Goal: Task Accomplishment & Management: Use online tool/utility

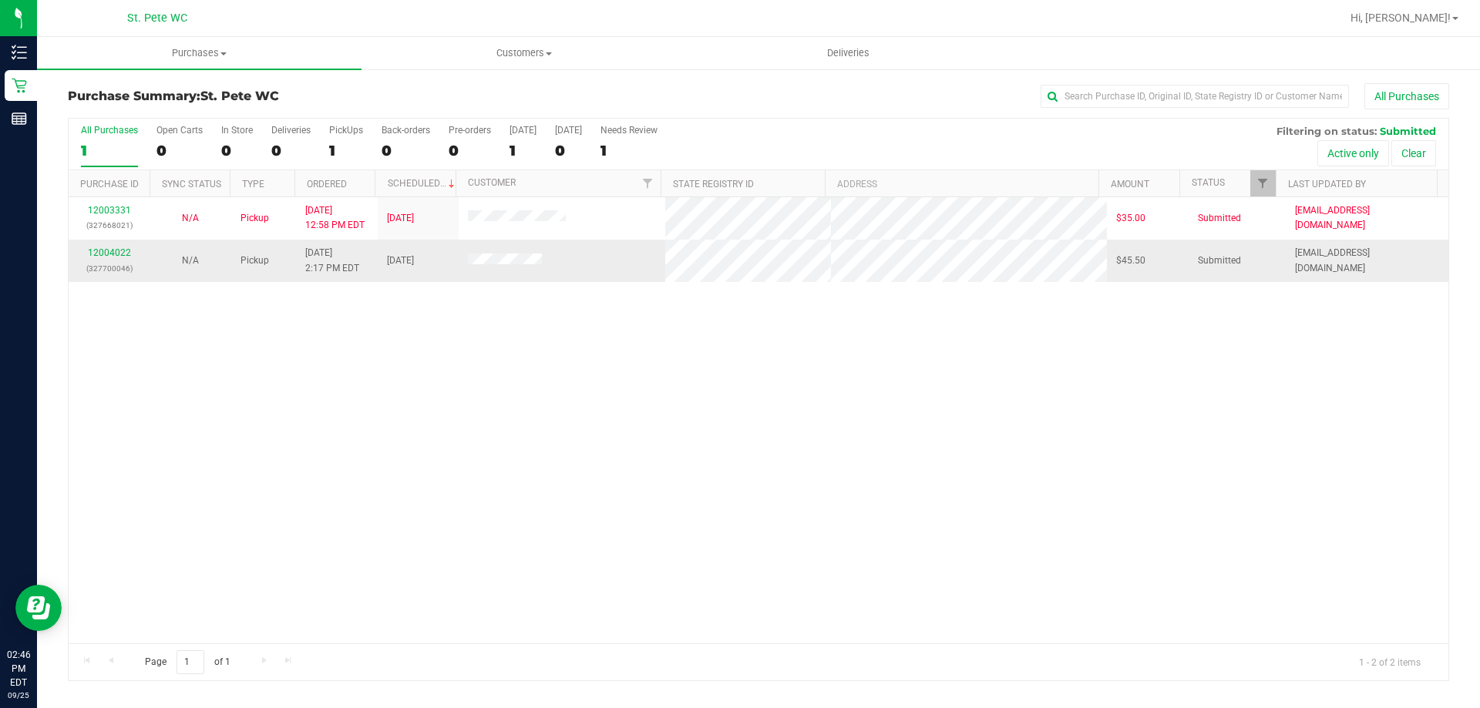
click at [113, 245] on td "12004022 (327700046)" at bounding box center [109, 261] width 81 height 42
click at [109, 248] on link "12004022" at bounding box center [109, 252] width 43 height 11
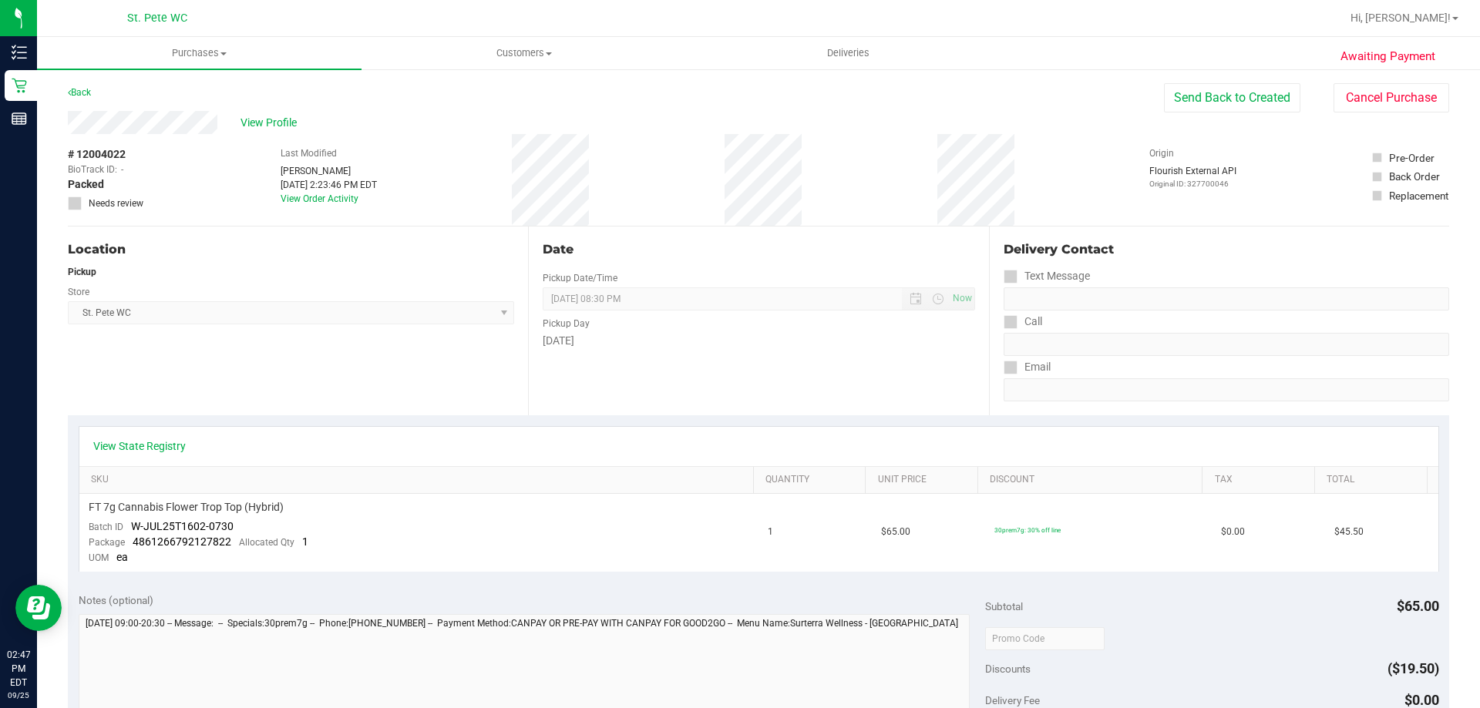
scroll to position [154, 0]
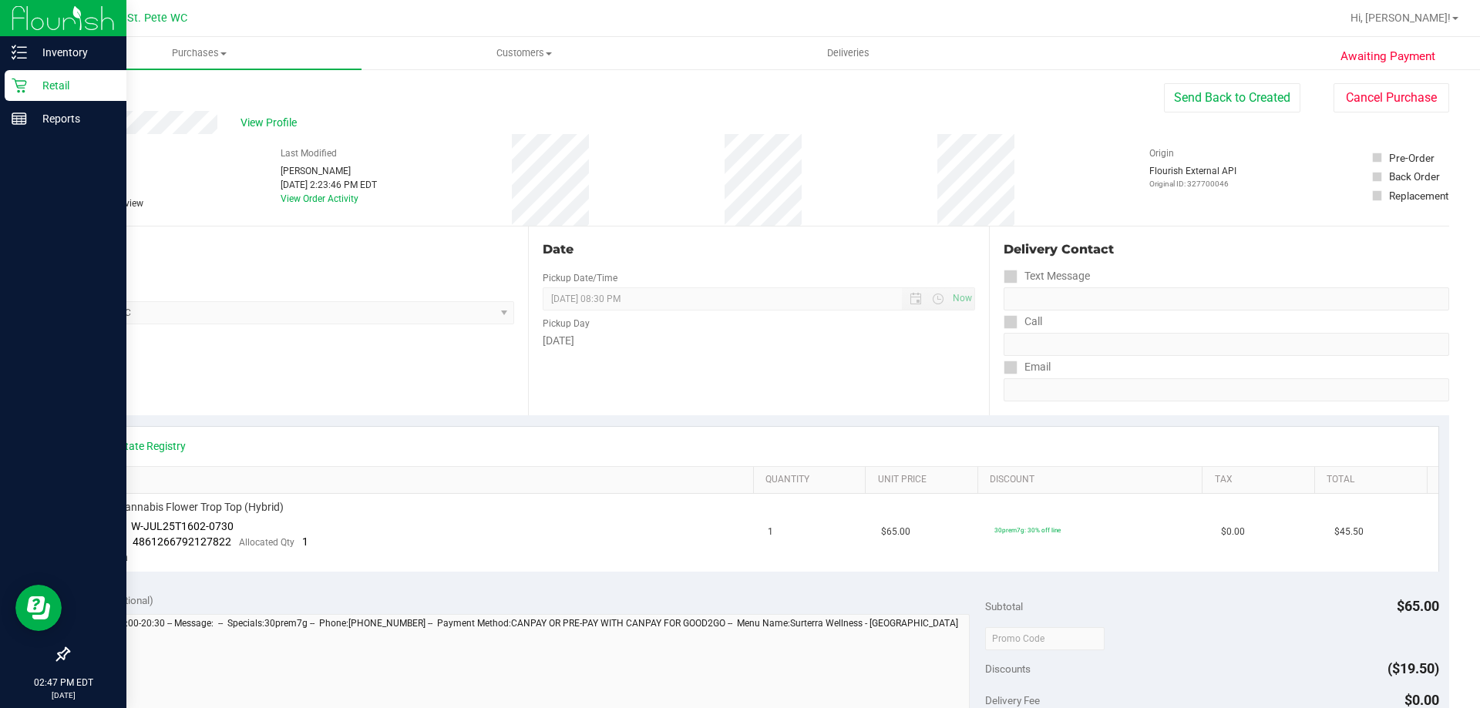
click at [38, 87] on p "Retail" at bounding box center [73, 85] width 92 height 18
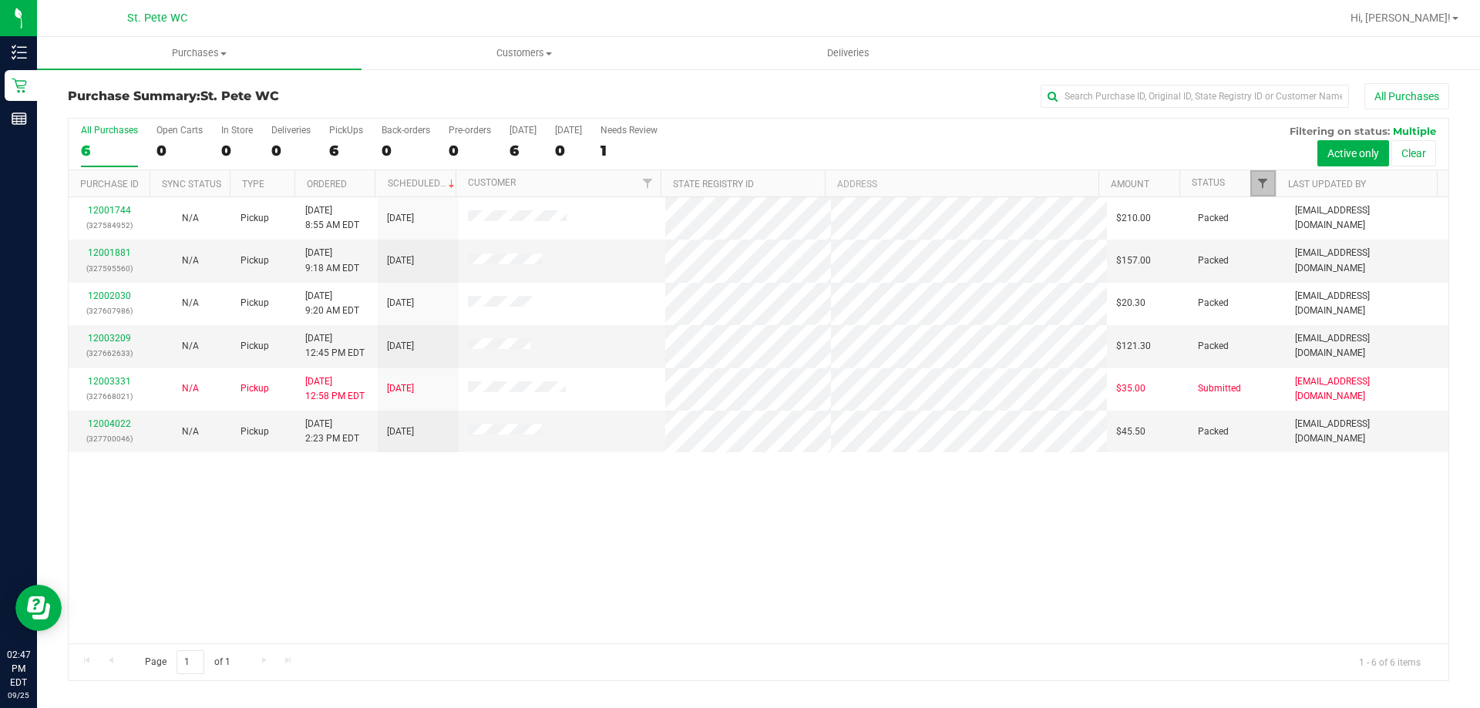
click at [1264, 180] on span "Filter" at bounding box center [1262, 183] width 12 height 12
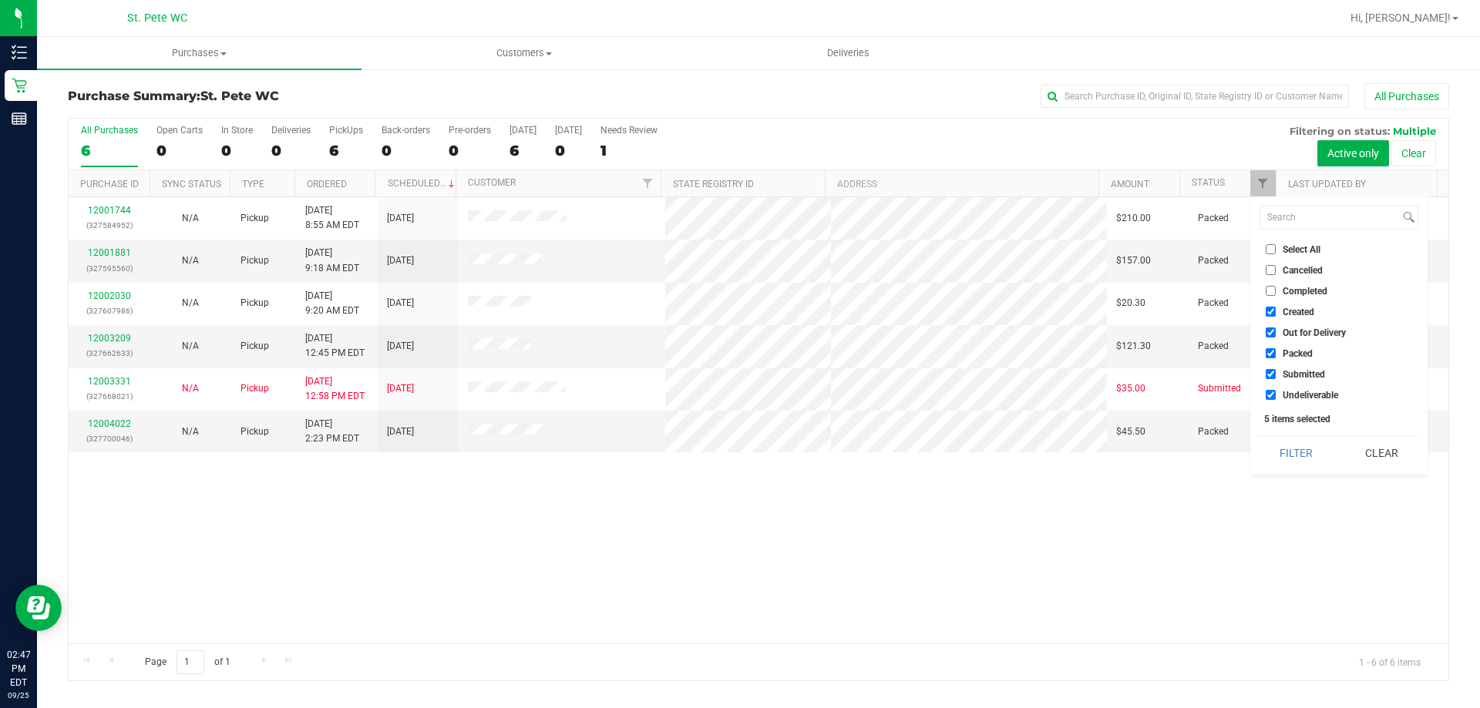
click at [1268, 308] on input "Created" at bounding box center [1270, 312] width 10 height 10
checkbox input "false"
click at [1269, 332] on input "Out for Delivery" at bounding box center [1270, 333] width 10 height 10
checkbox input "false"
click at [1270, 353] on input "Packed" at bounding box center [1270, 353] width 10 height 10
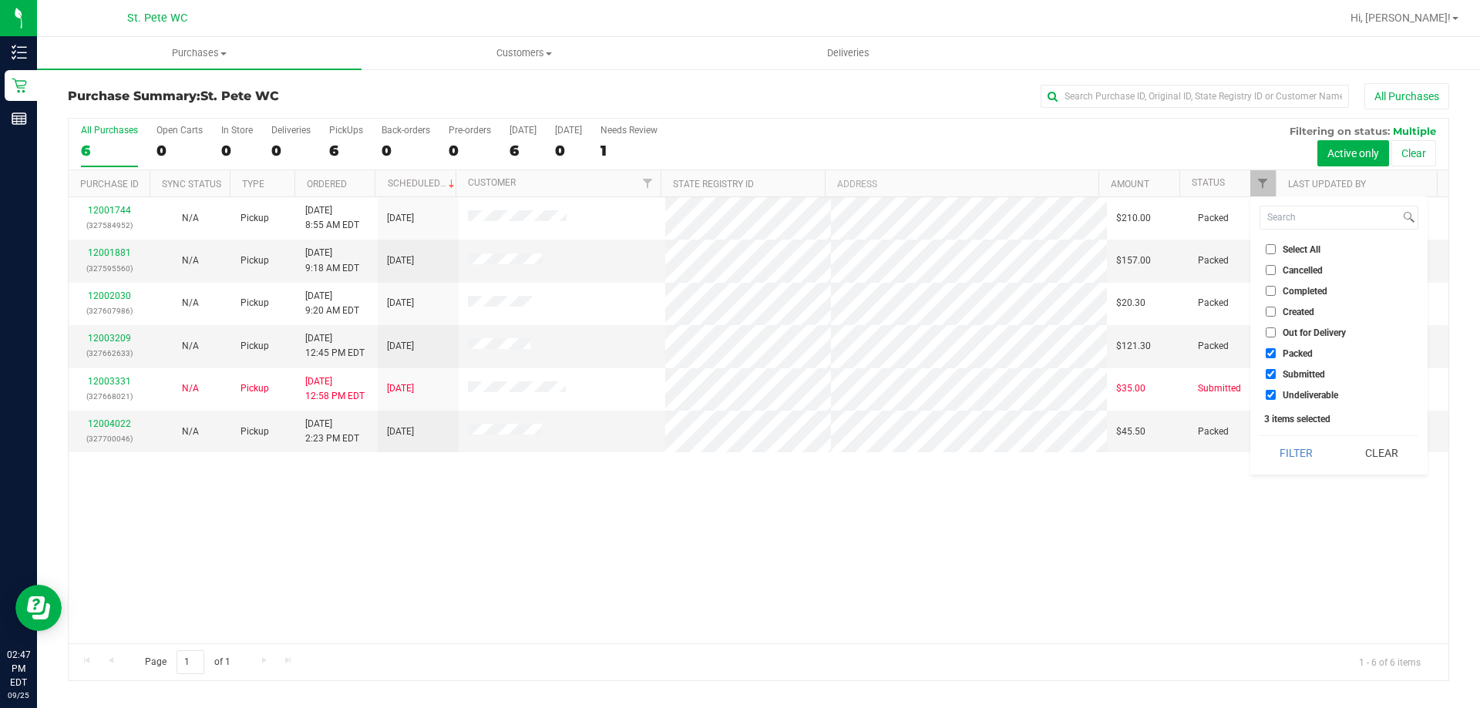
checkbox input "false"
click at [1269, 395] on input "Undeliverable" at bounding box center [1270, 395] width 10 height 10
checkbox input "false"
click at [1272, 455] on button "Filter" at bounding box center [1296, 453] width 74 height 34
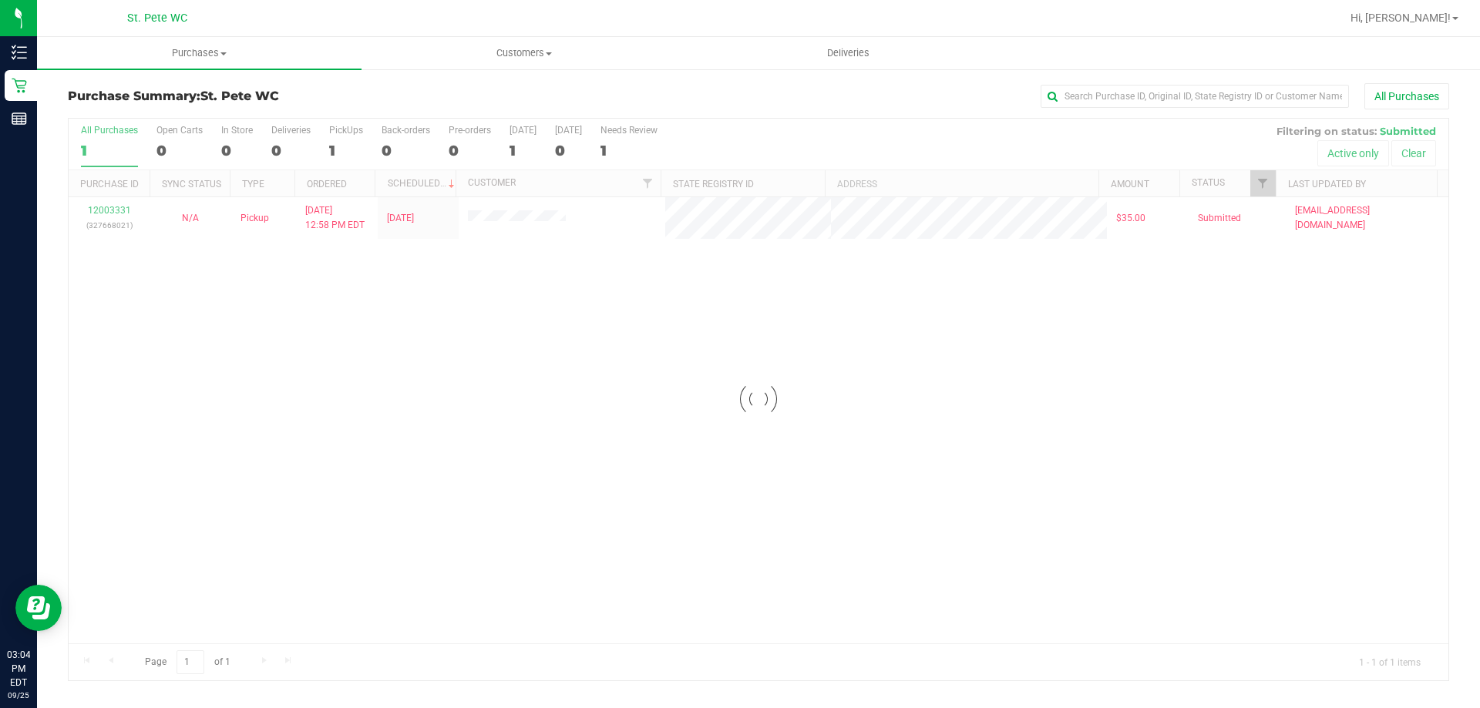
click at [806, 478] on div at bounding box center [758, 400] width 1379 height 562
click at [807, 478] on div "12003331 (327668021) N/A Pickup 9/25/2025 12:58 PM EDT 9/25/2025 $35.00 Submitt…" at bounding box center [758, 420] width 1379 height 446
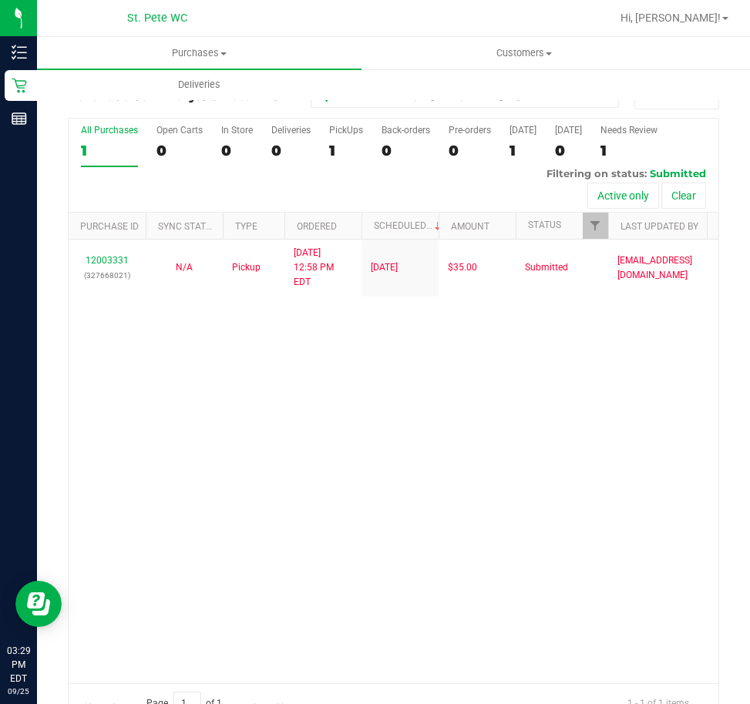
click at [536, 381] on div "12003331 (327668021) N/A Pickup [DATE] 12:58 PM EDT 9/25/2025 $35.00 Submitted …" at bounding box center [394, 462] width 650 height 444
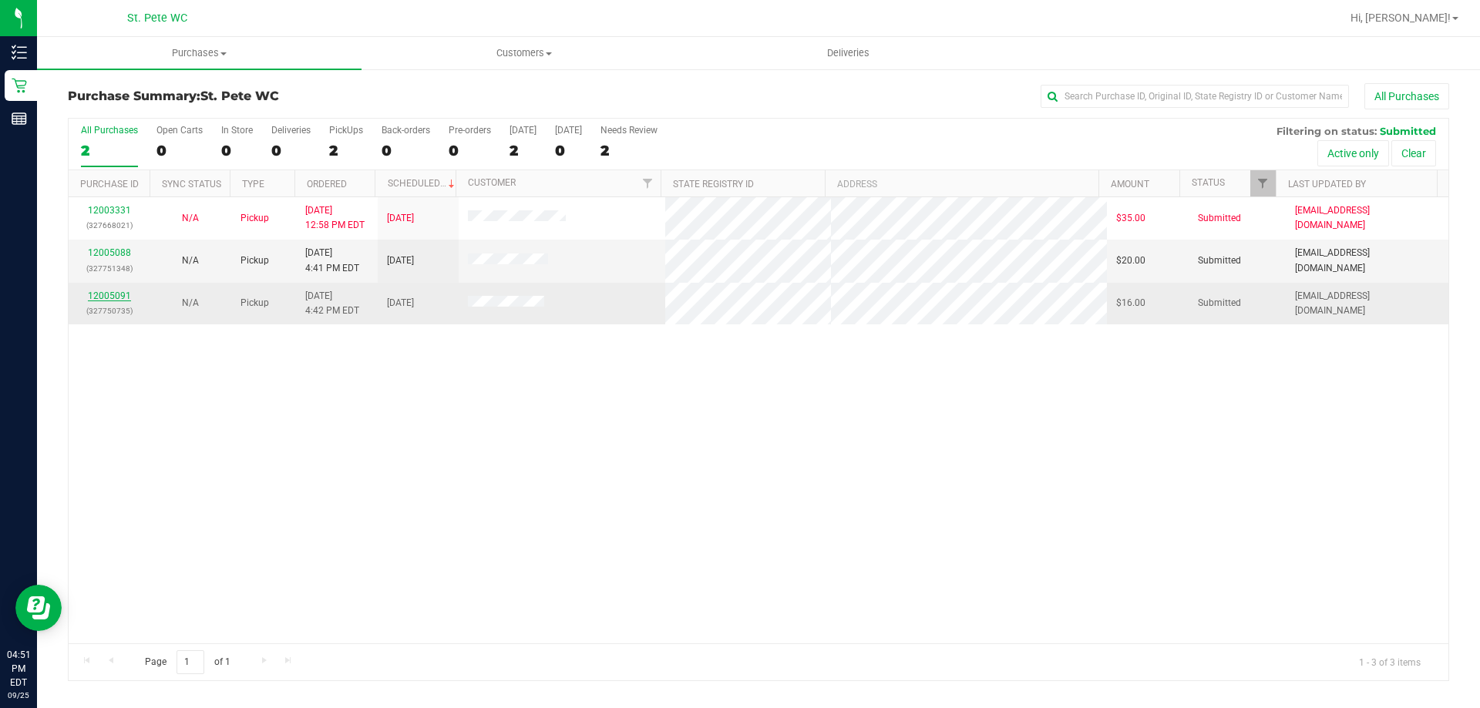
click at [106, 296] on link "12005091" at bounding box center [109, 296] width 43 height 11
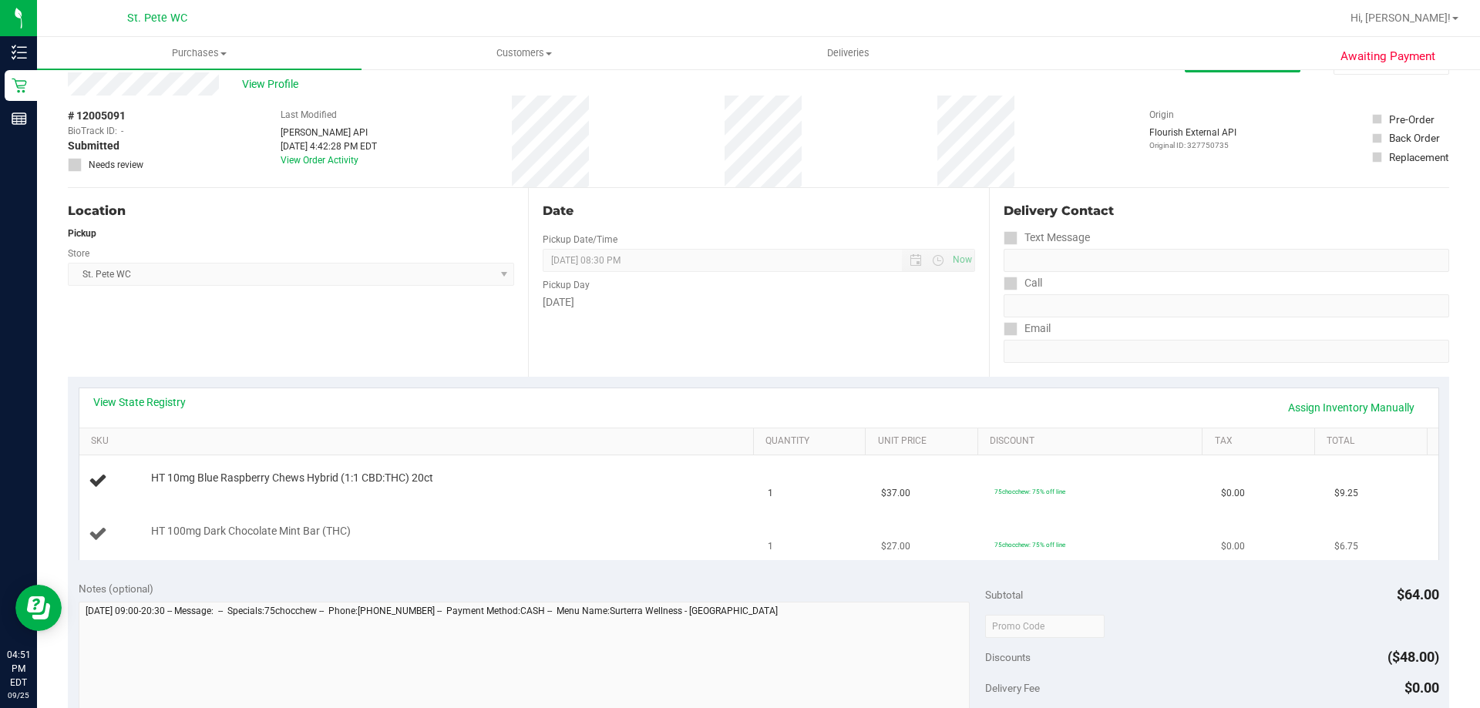
scroll to position [77, 0]
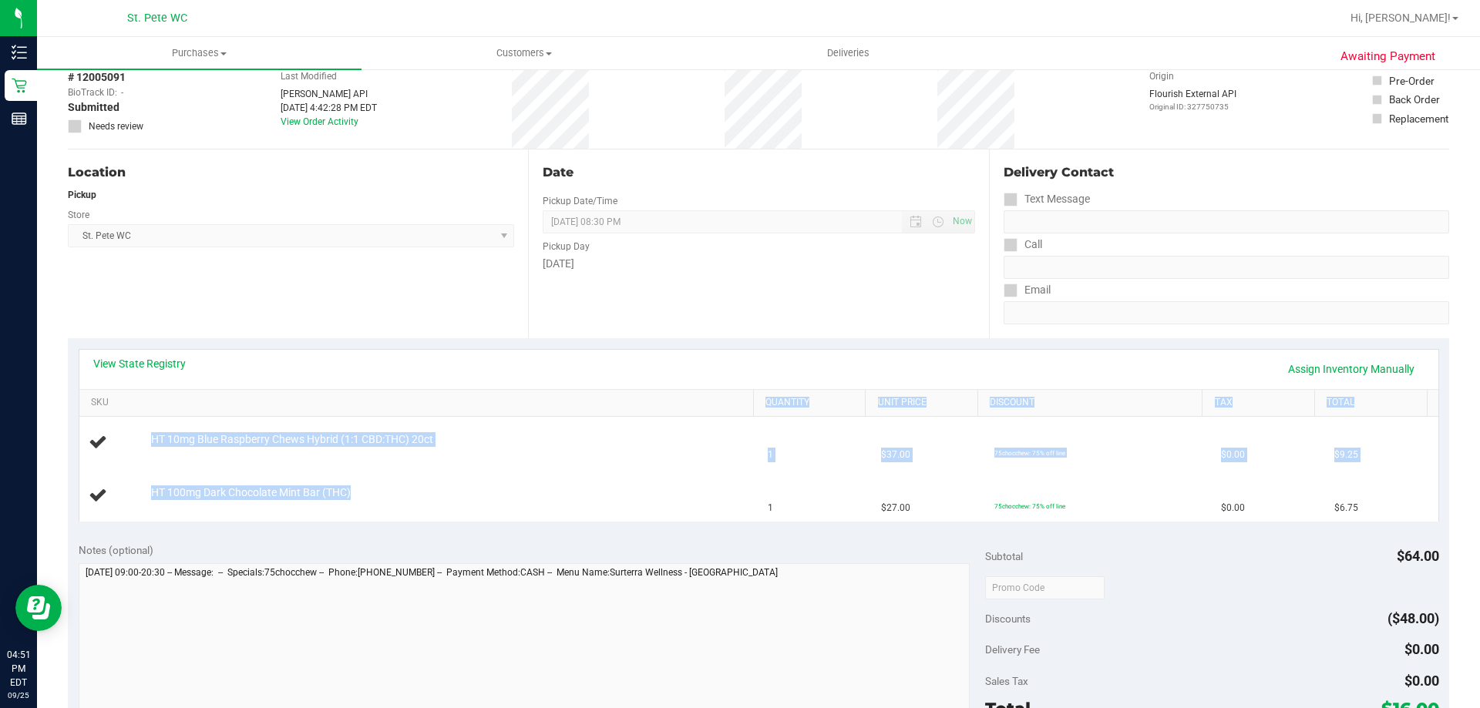
drag, startPoint x: 385, startPoint y: 505, endPoint x: 187, endPoint y: 414, distance: 217.2
click at [187, 414] on div "View State Registry Assign Inventory Manually SKU Quantity Unit Price Discount …" at bounding box center [759, 435] width 1360 height 173
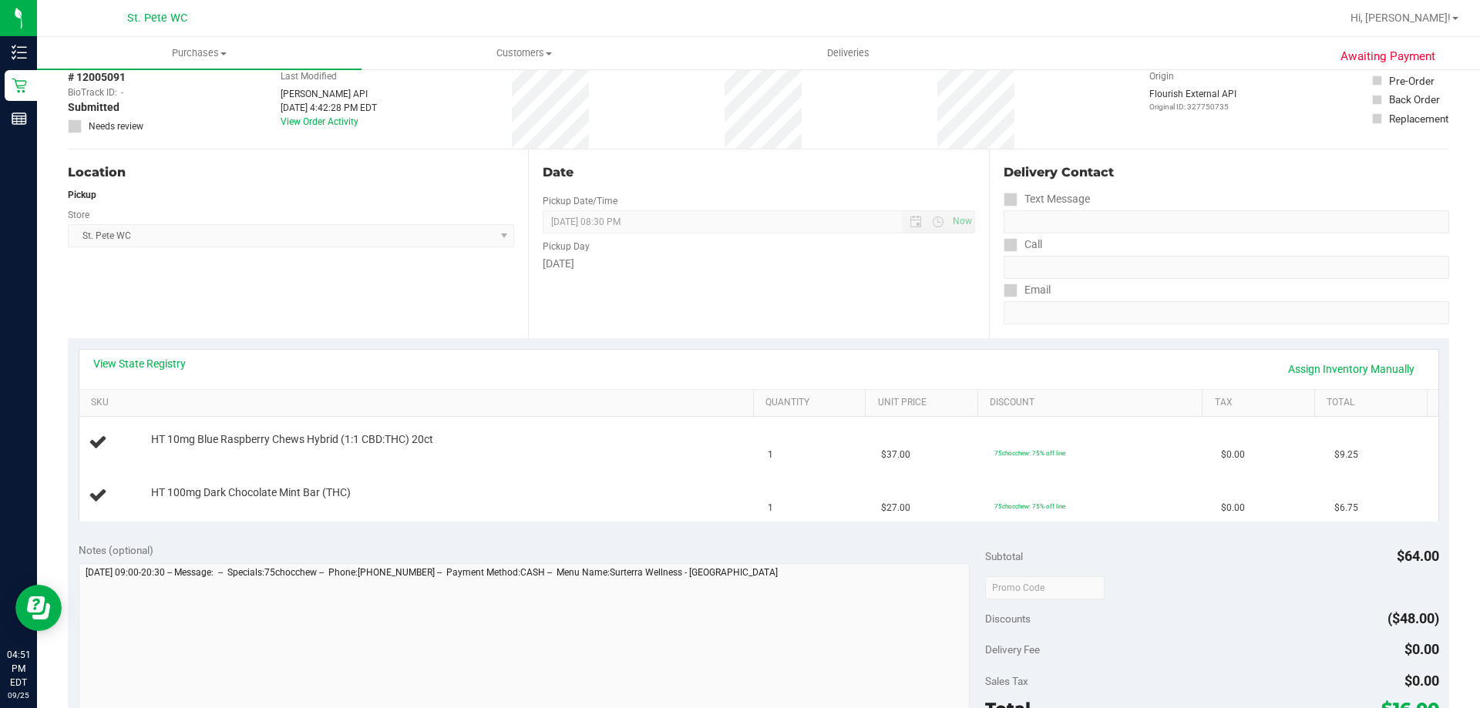
drag, startPoint x: 703, startPoint y: 557, endPoint x: 548, endPoint y: 680, distance: 197.5
click at [694, 556] on div "Notes (optional)" at bounding box center [532, 550] width 907 height 15
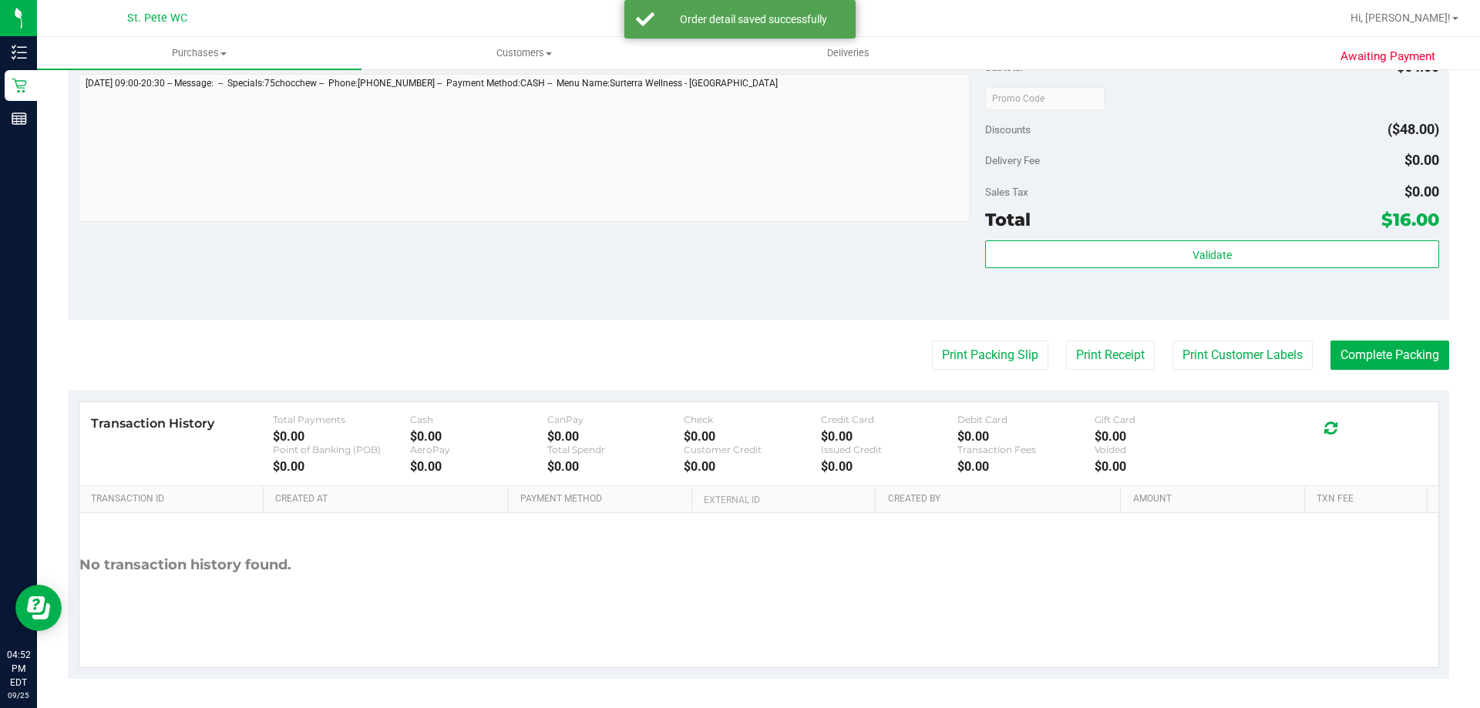
scroll to position [641, 0]
click at [1293, 236] on div "Subtotal $64.00 Discounts ($48.00) Delivery Fee $0.00 Sales Tax $0.00 Total $16…" at bounding box center [1211, 180] width 453 height 257
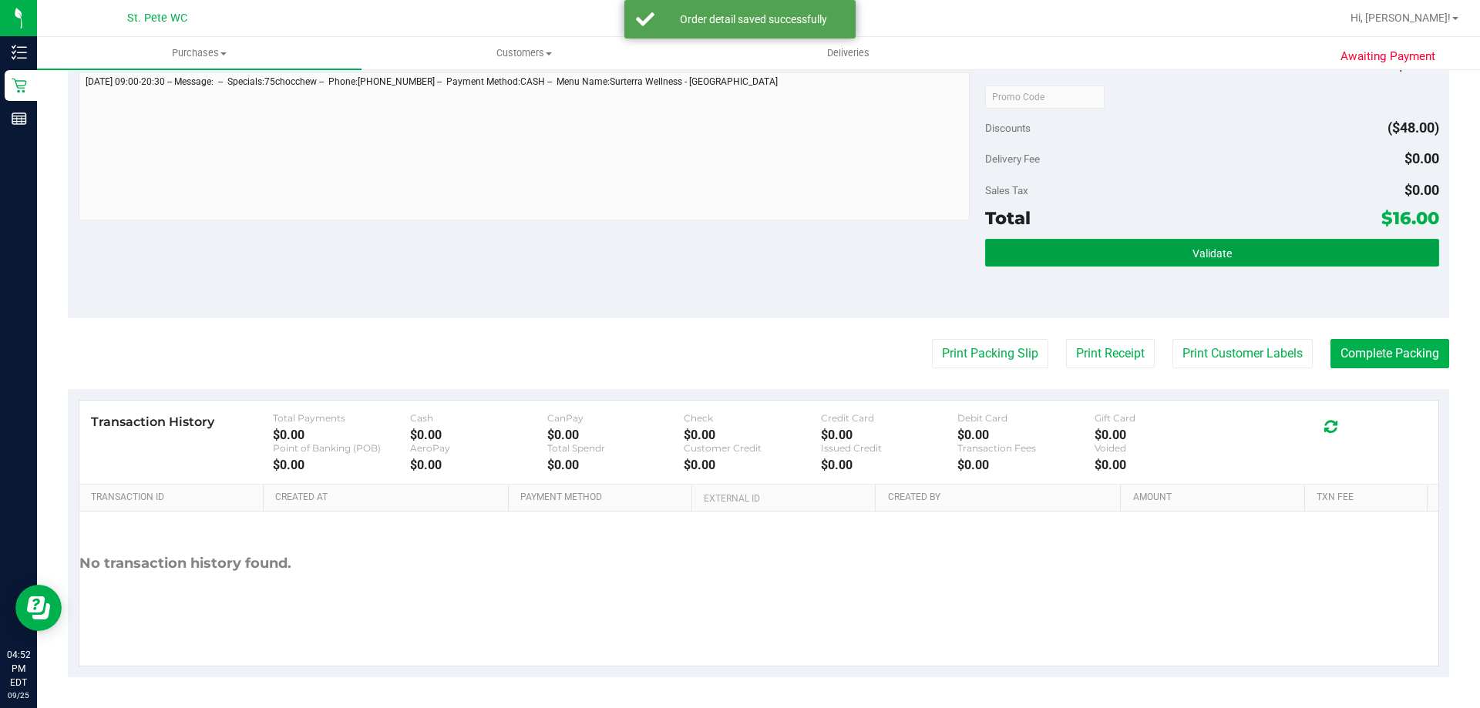
click at [1284, 247] on button "Validate" at bounding box center [1211, 253] width 453 height 28
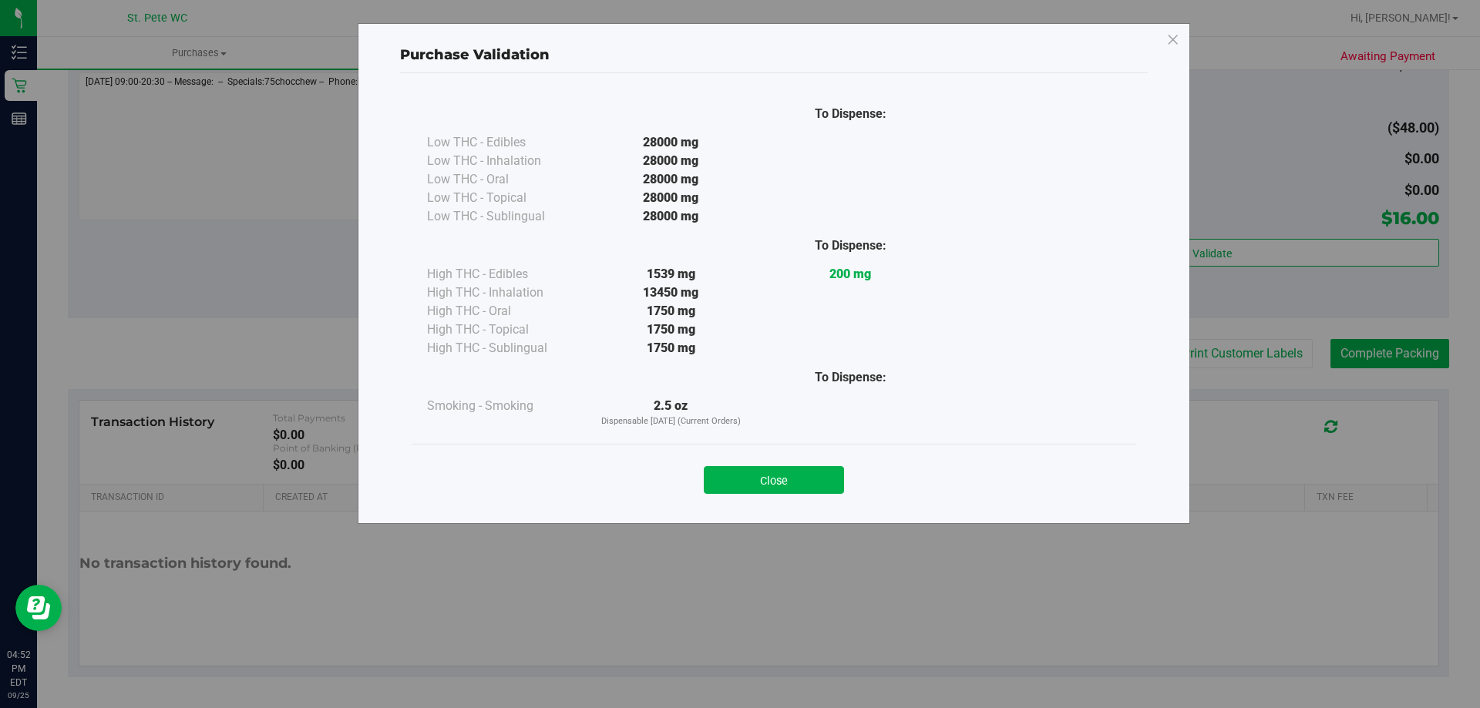
drag, startPoint x: 793, startPoint y: 482, endPoint x: 1014, endPoint y: 423, distance: 228.8
click at [795, 482] on button "Close" at bounding box center [774, 480] width 140 height 28
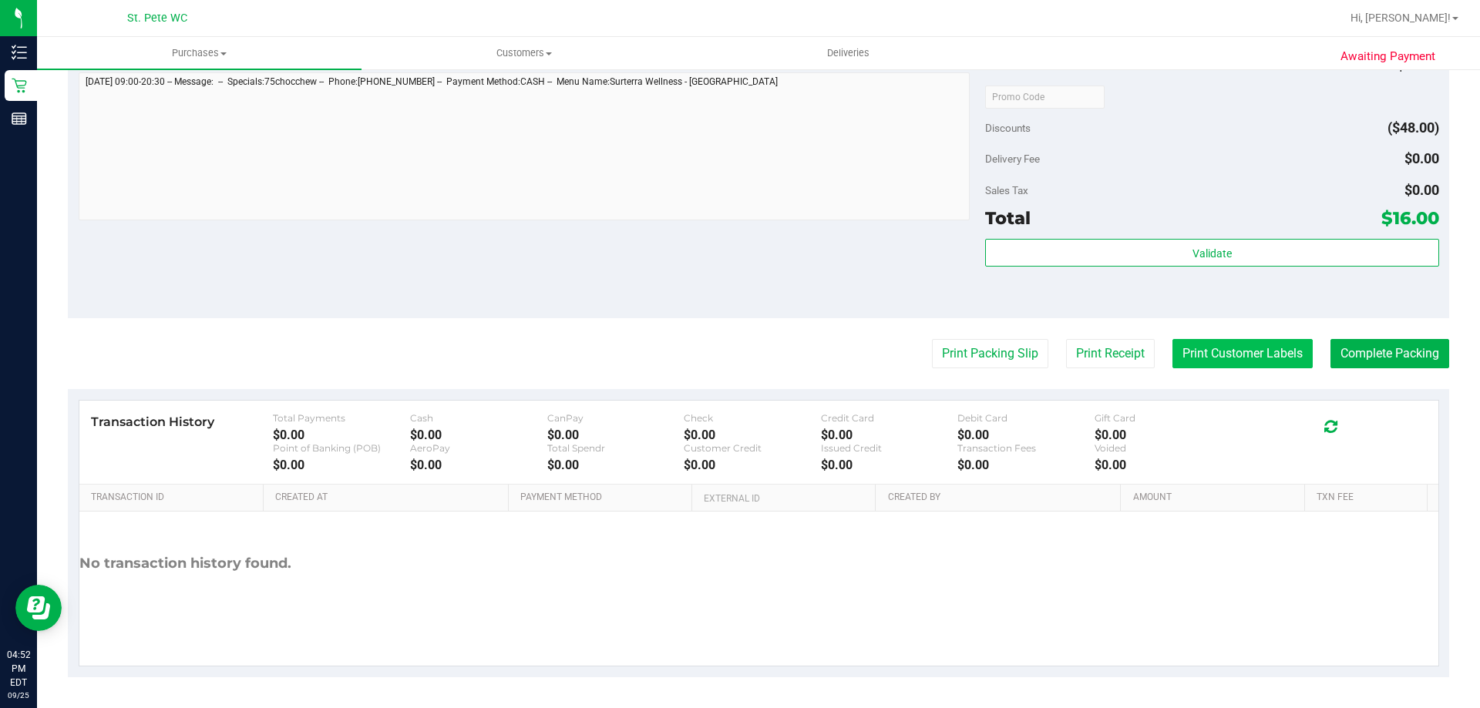
click at [1200, 358] on button "Print Customer Labels" at bounding box center [1242, 353] width 140 height 29
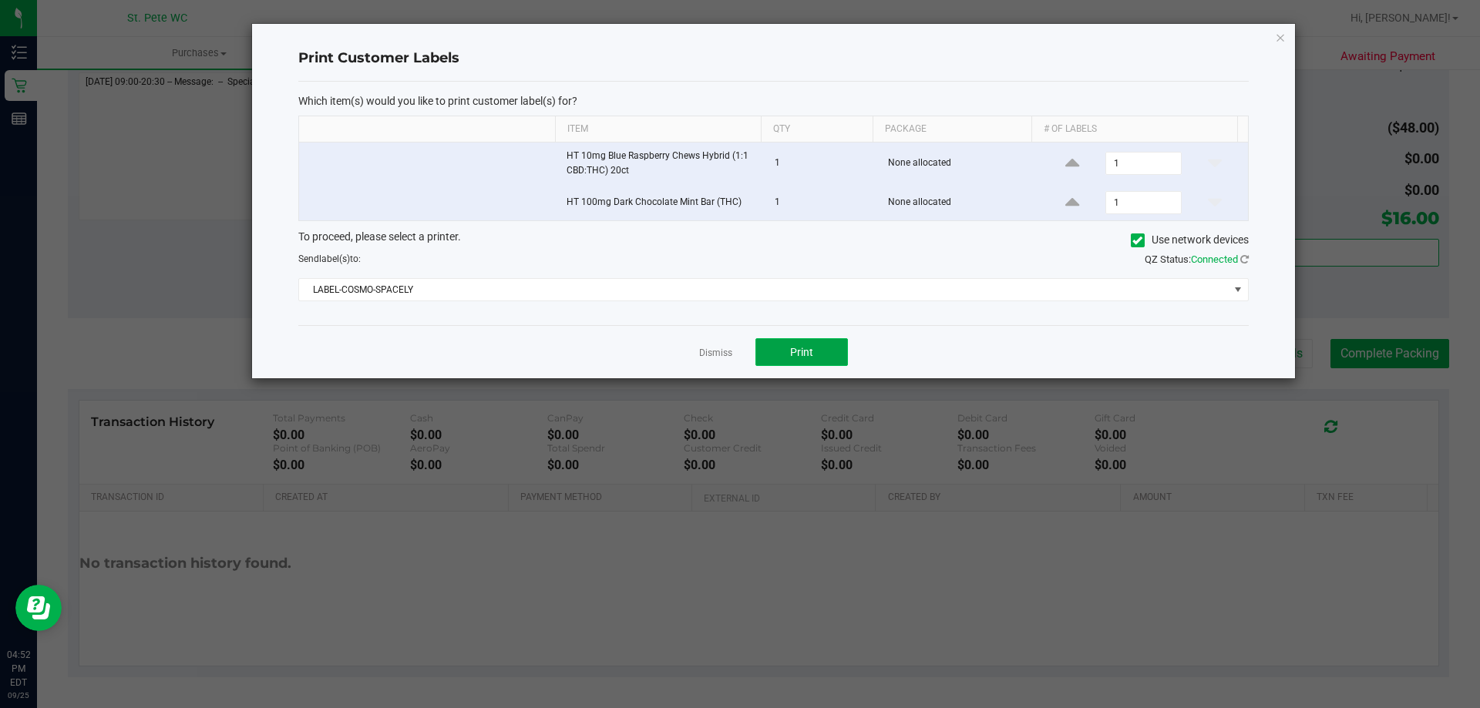
click at [821, 349] on button "Print" at bounding box center [801, 352] width 92 height 28
click at [707, 353] on link "Dismiss" at bounding box center [715, 353] width 33 height 13
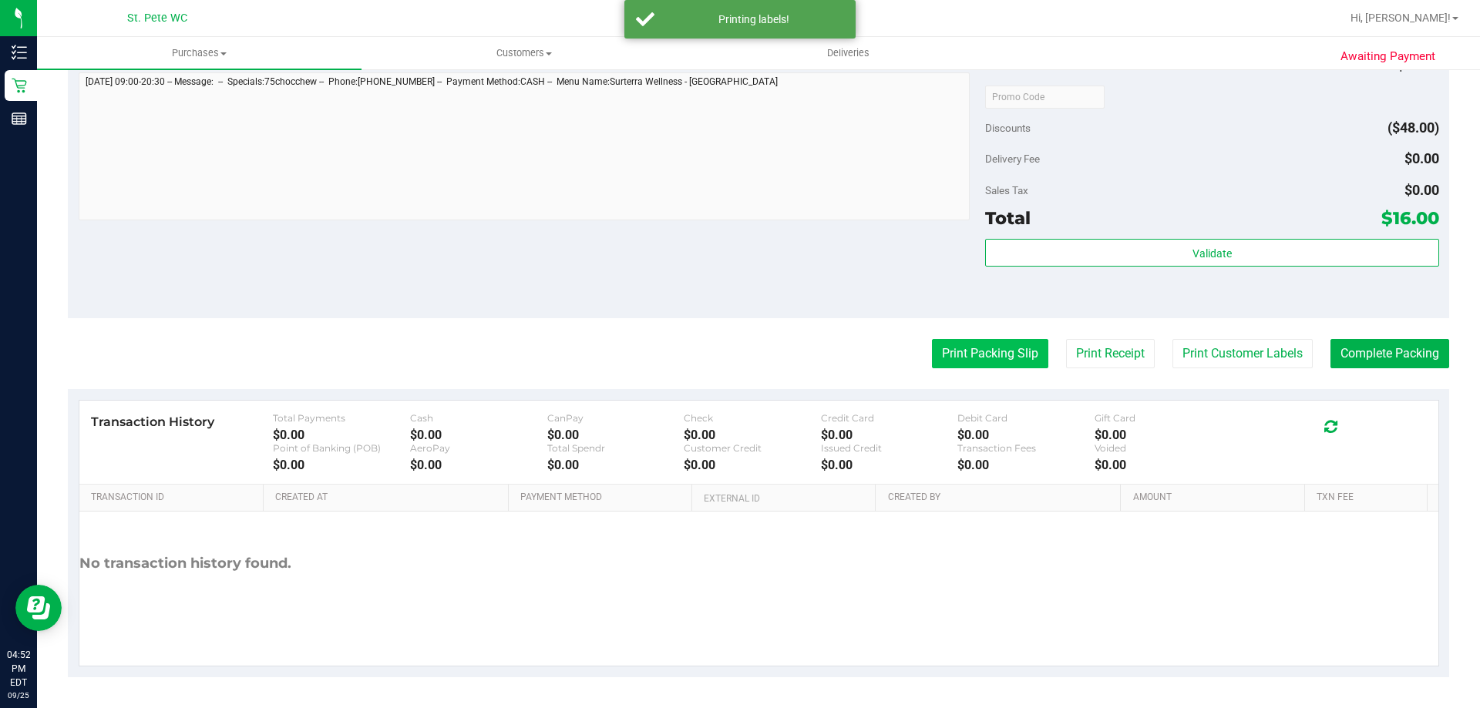
click at [1045, 347] on div "Print Packing Slip Print Receipt Print Customer Labels Complete Packing" at bounding box center [758, 353] width 1381 height 29
click at [1006, 350] on button "Print Packing Slip" at bounding box center [990, 353] width 116 height 29
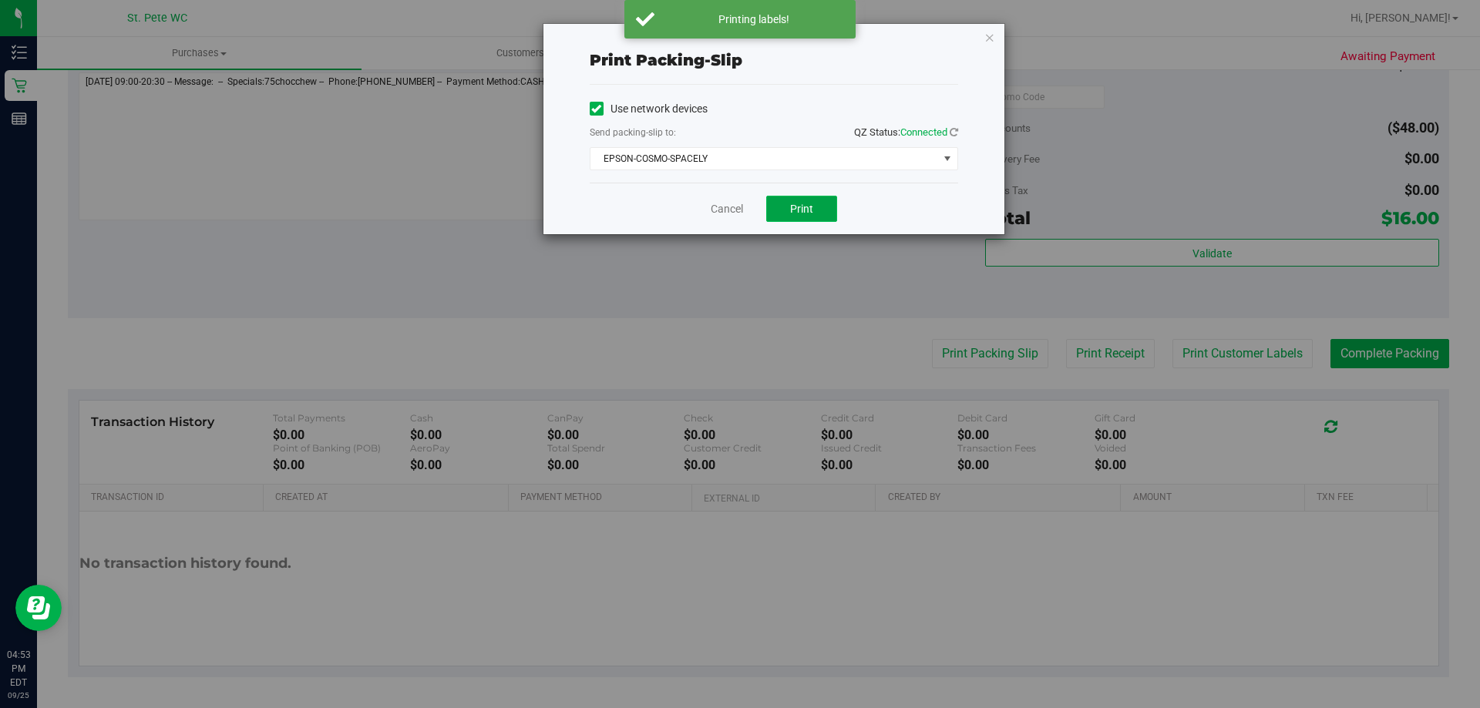
click at [811, 207] on span "Print" at bounding box center [801, 209] width 23 height 12
click at [725, 202] on link "Cancel" at bounding box center [727, 209] width 32 height 16
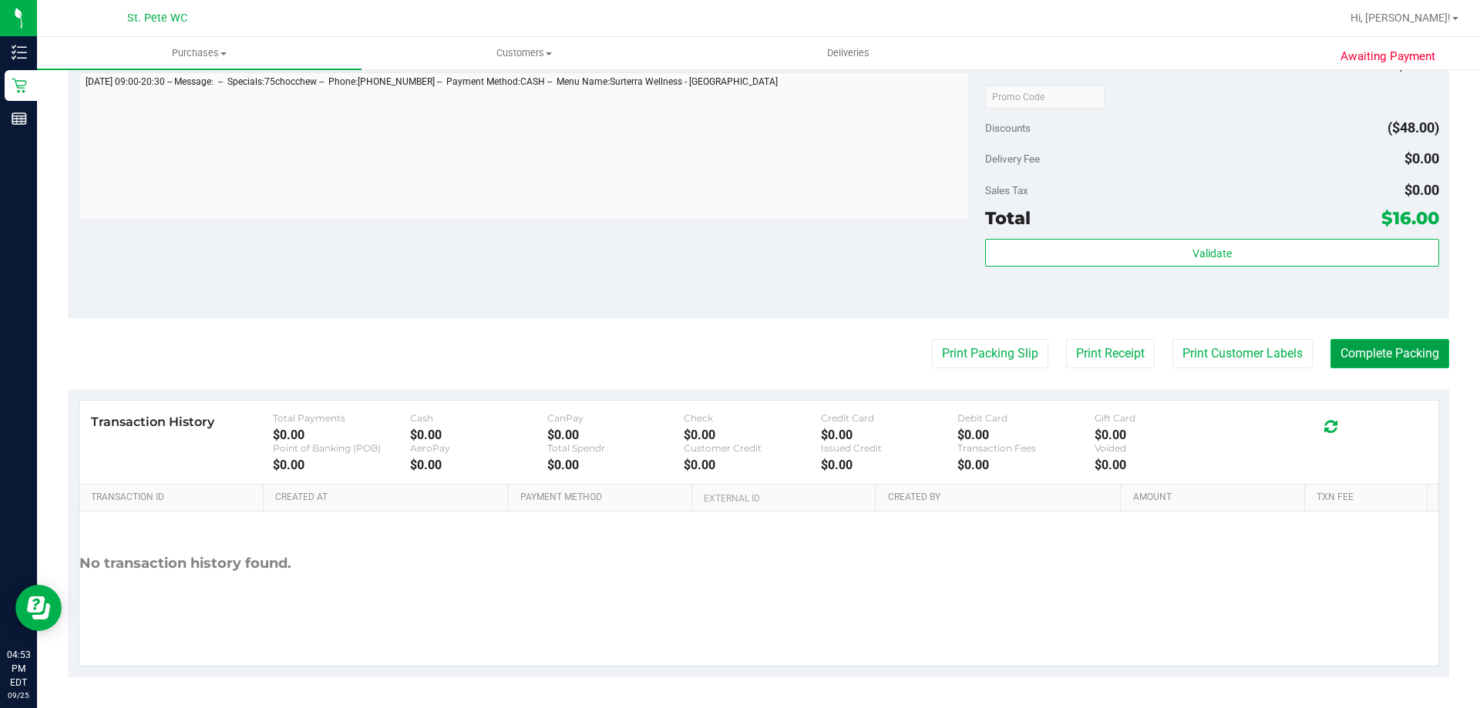
click at [1390, 355] on button "Complete Packing" at bounding box center [1389, 353] width 119 height 29
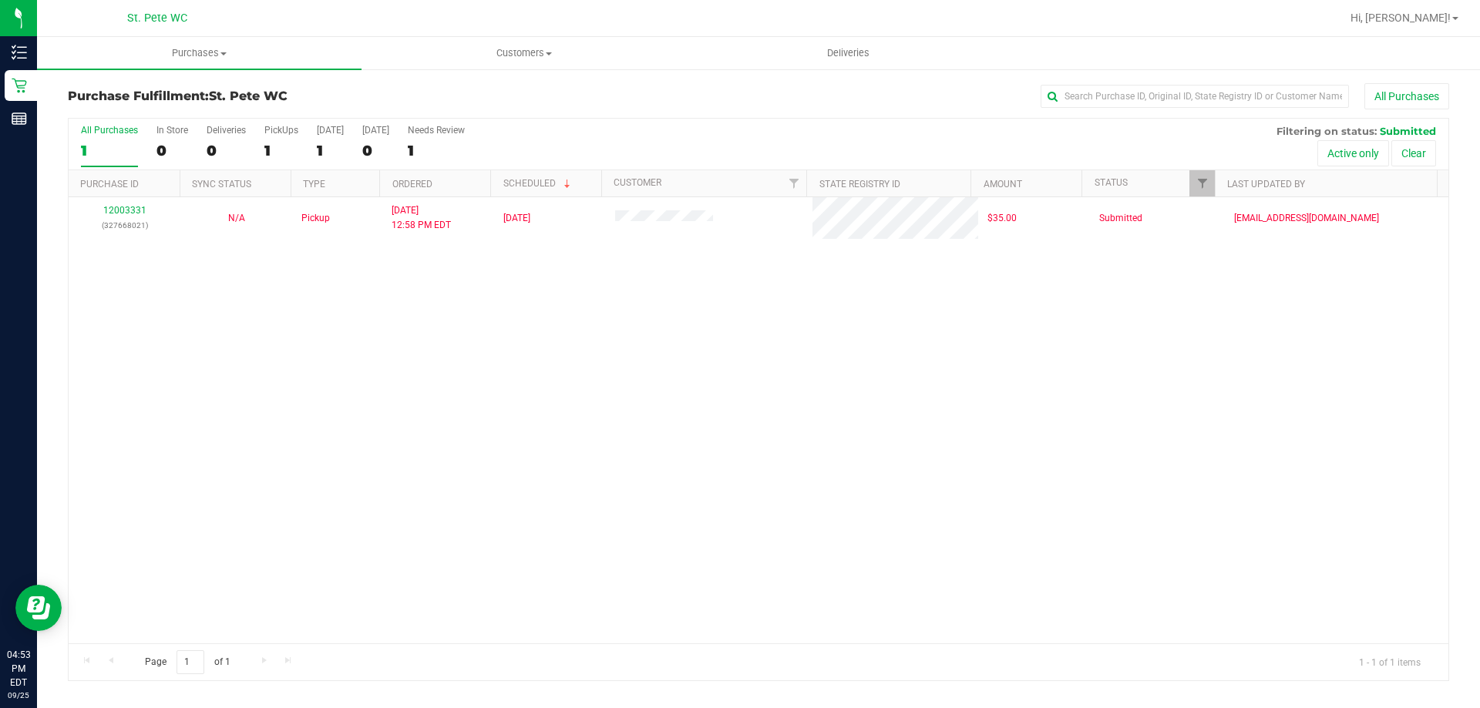
drag, startPoint x: 311, startPoint y: 118, endPoint x: 277, endPoint y: 90, distance: 43.8
click at [277, 90] on div "Purchase Fulfillment: St. Pete WC All Purchases All Purchases 1 In Store 0 Deli…" at bounding box center [758, 382] width 1381 height 598
click at [361, 77] on div "Purchase Fulfillment: St. Pete WC All Purchases All Purchases 1 In Store 0 Deli…" at bounding box center [758, 382] width 1443 height 629
